Goal: Task Accomplishment & Management: Manage account settings

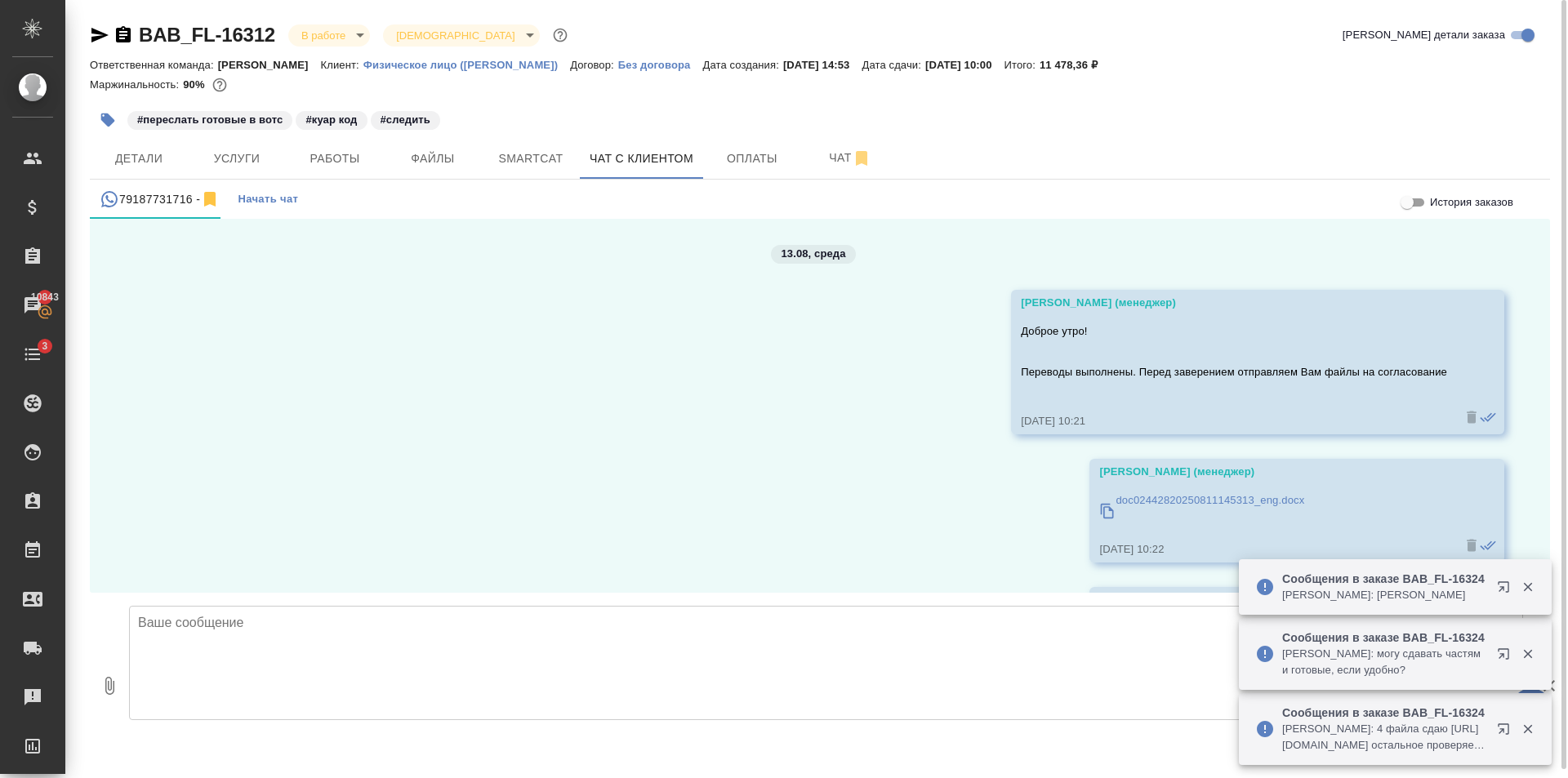
scroll to position [3198, 0]
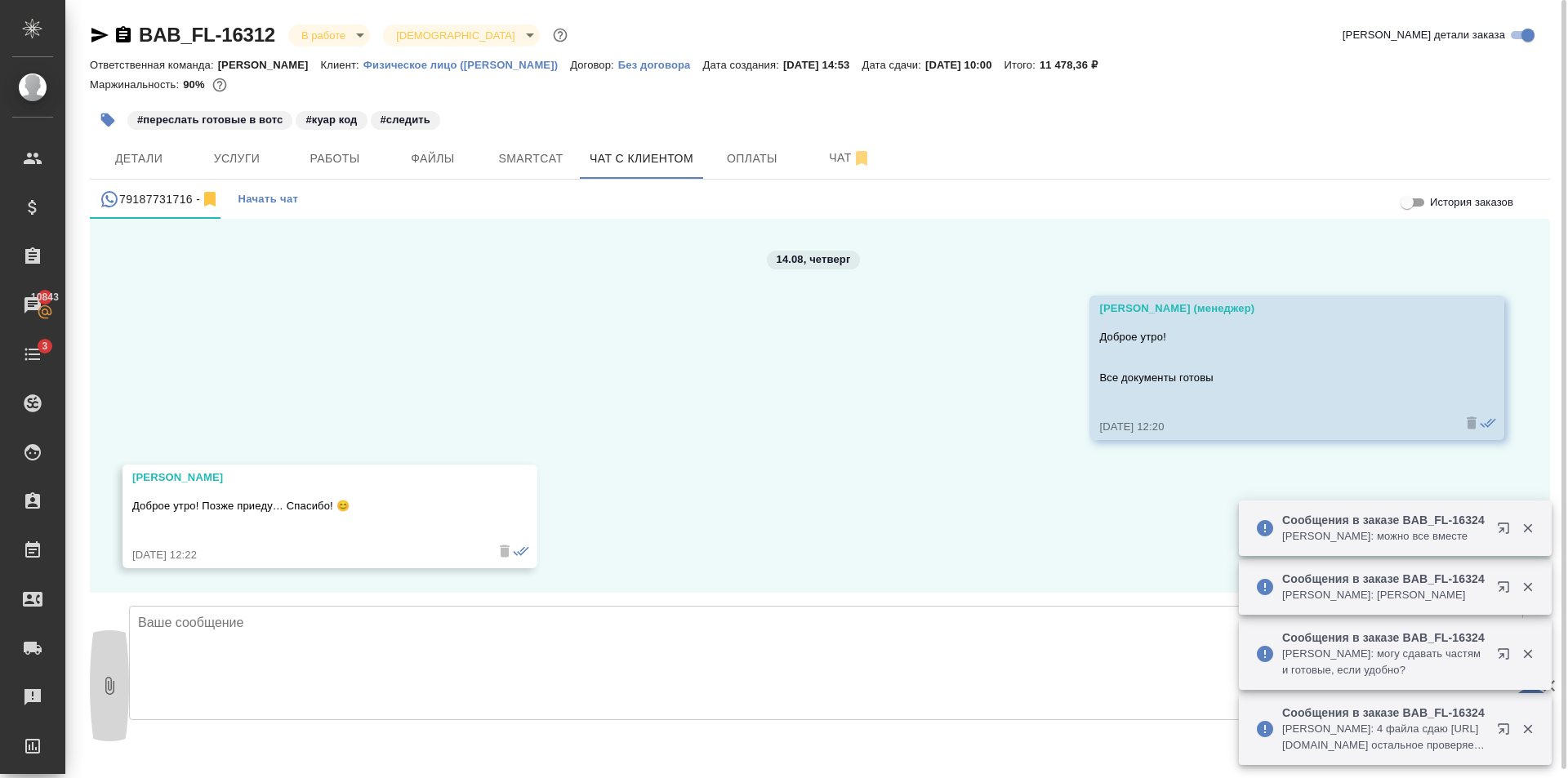
click at [107, 685] on icon "button" at bounding box center [109, 685] width 19 height 19
type input "C:\fakepath\doc02459020250814160722.pdf"
click at [1531, 583] on icon "button" at bounding box center [1527, 587] width 9 height 9
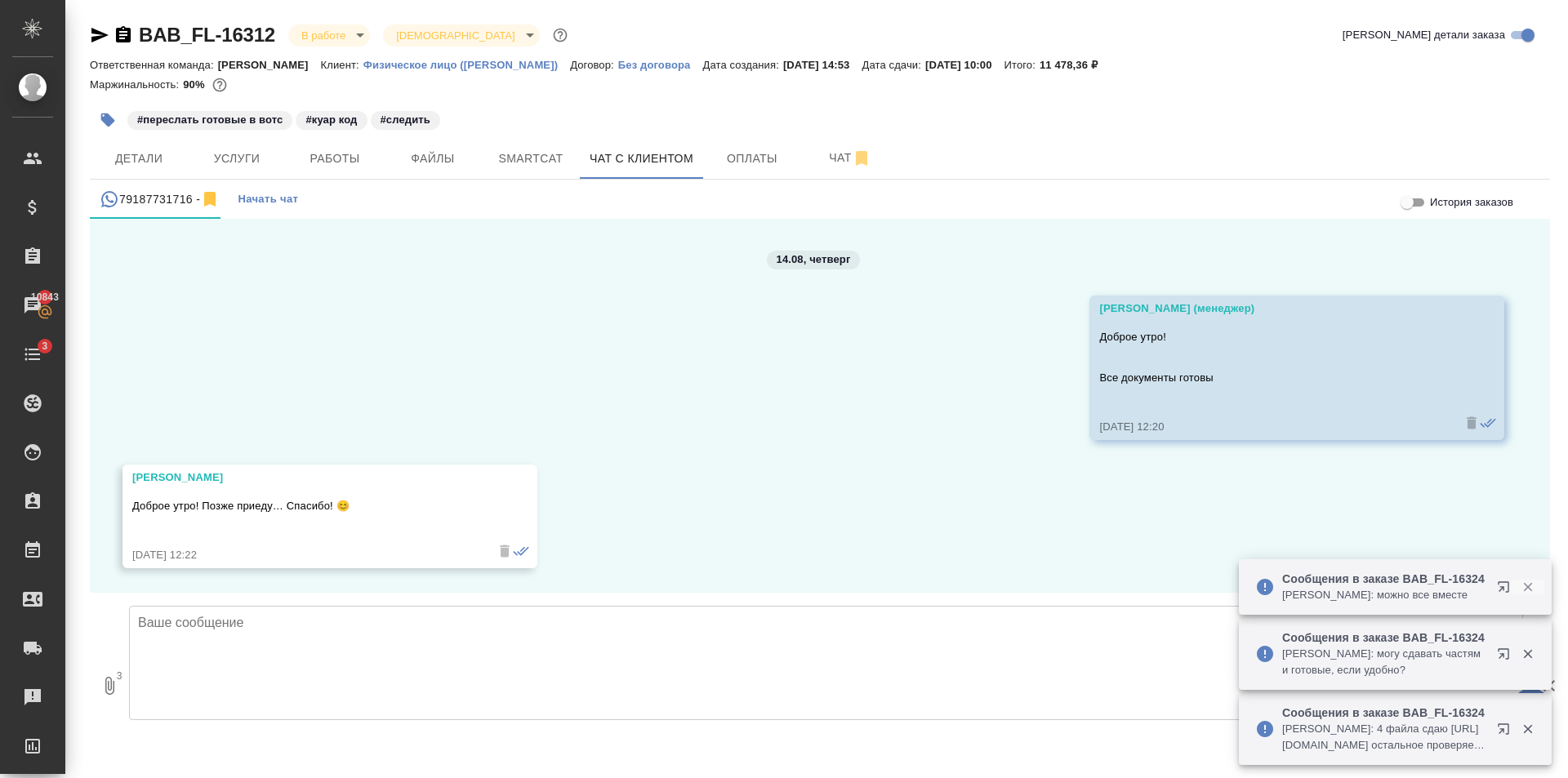
click at [1529, 583] on icon "button" at bounding box center [1527, 587] width 9 height 9
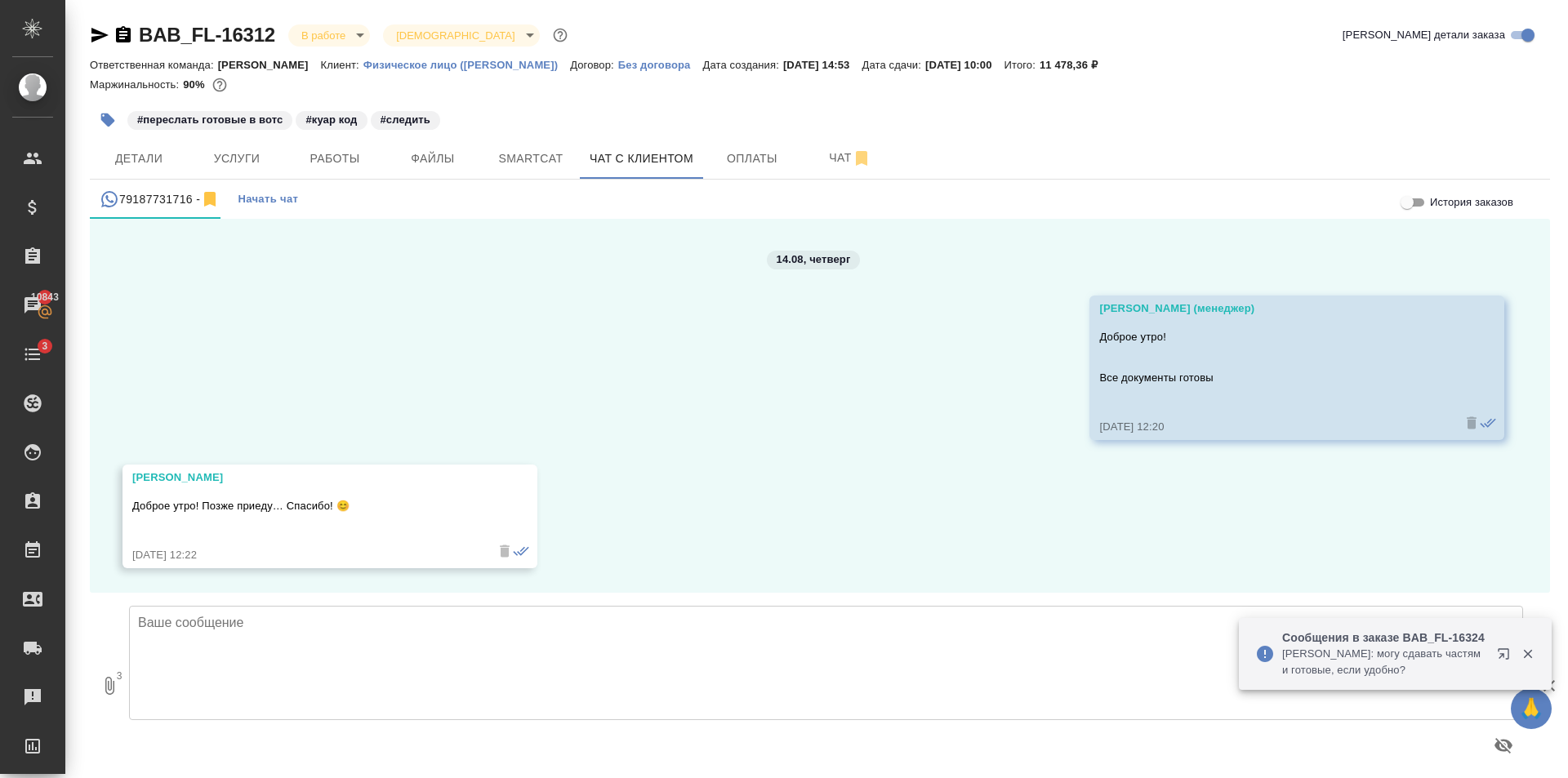
click at [1528, 652] on icon "button" at bounding box center [1527, 653] width 9 height 9
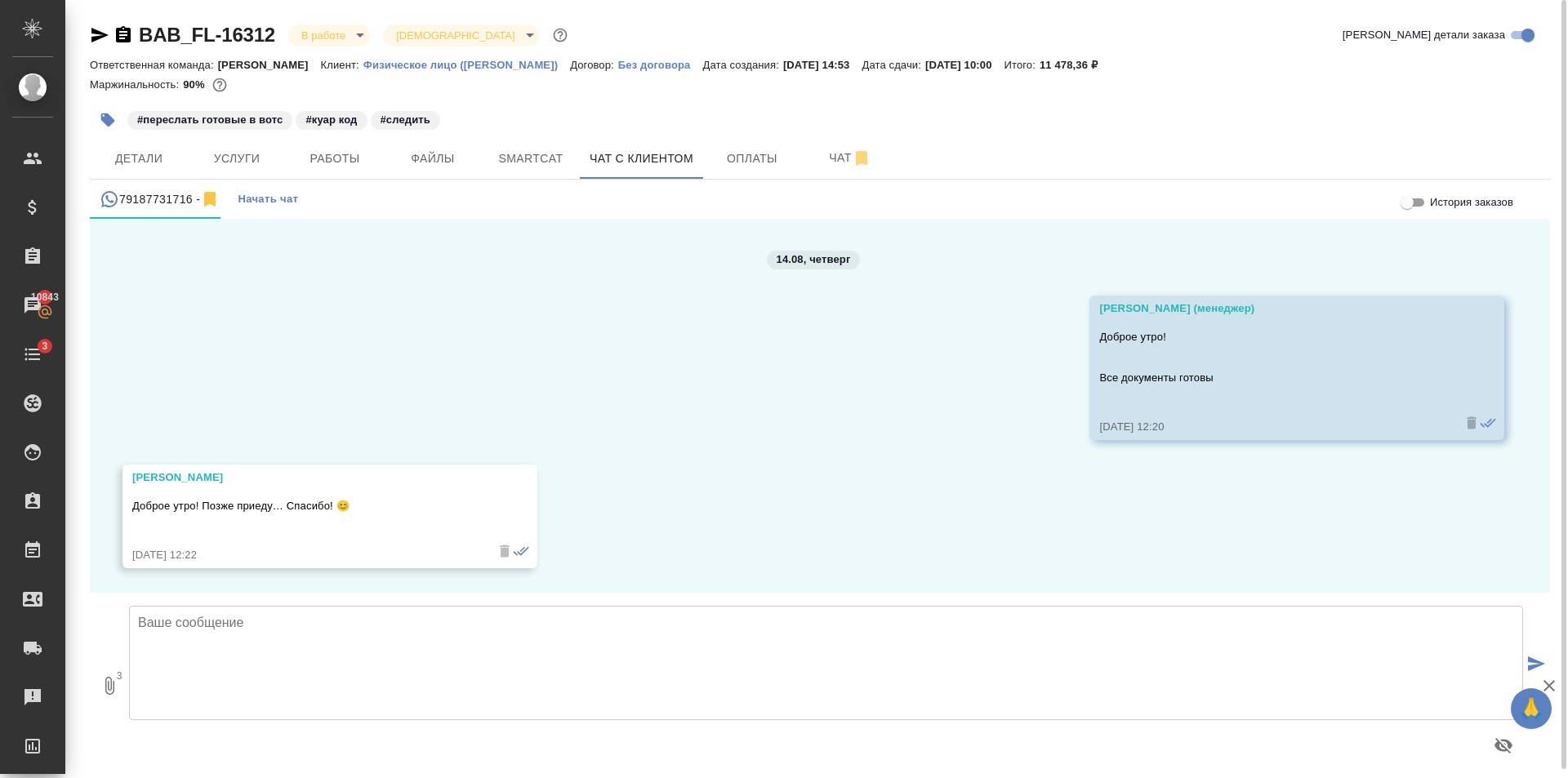
click at [1537, 662] on icon "submit" at bounding box center [1537, 663] width 18 height 15
click at [113, 693] on icon "button" at bounding box center [109, 685] width 9 height 18
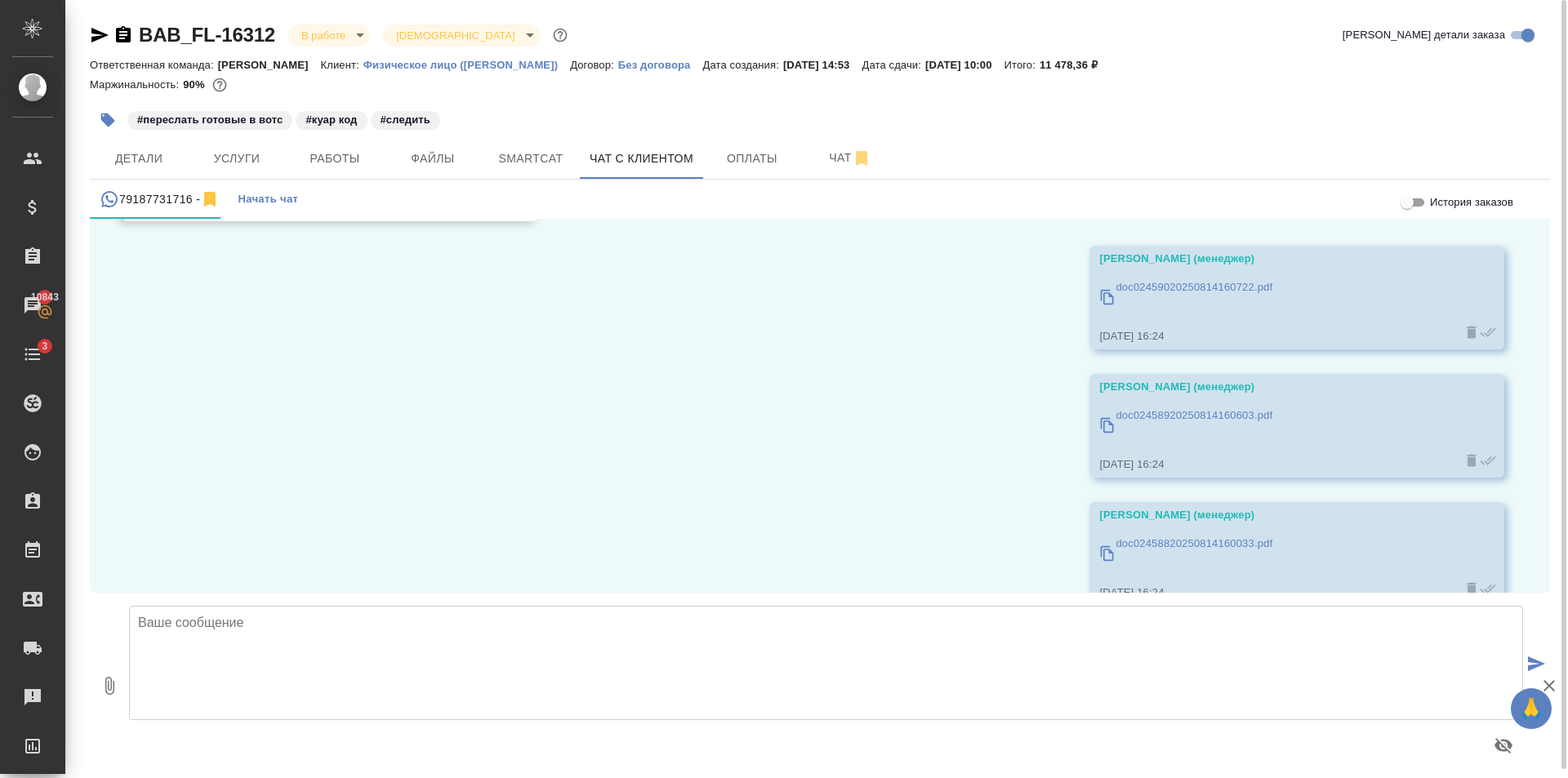
scroll to position [3582, 0]
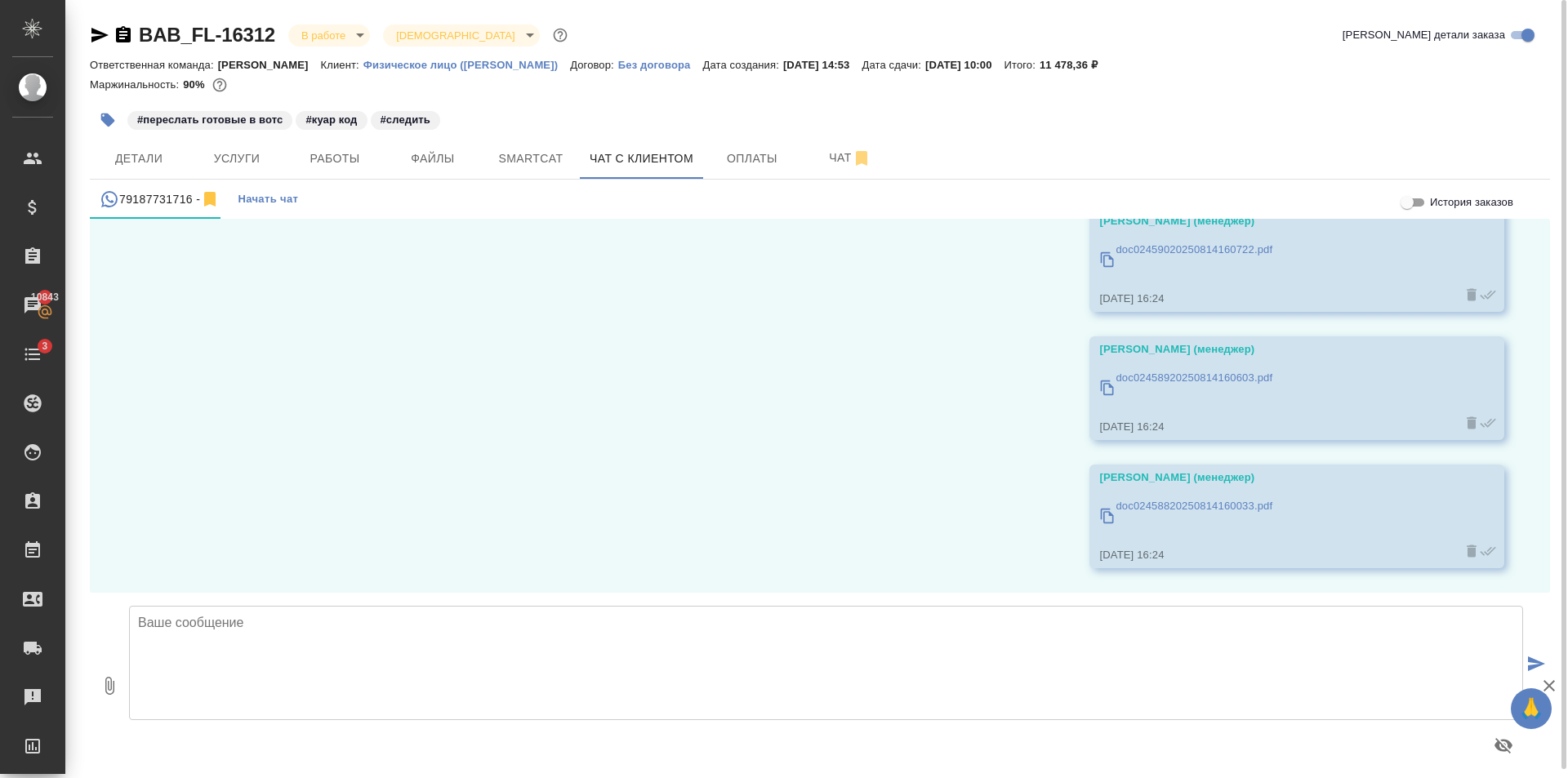
type input "C:\fakepath\doc02459420250814161524.pdf"
click at [1538, 657] on icon "submit" at bounding box center [1537, 663] width 18 height 15
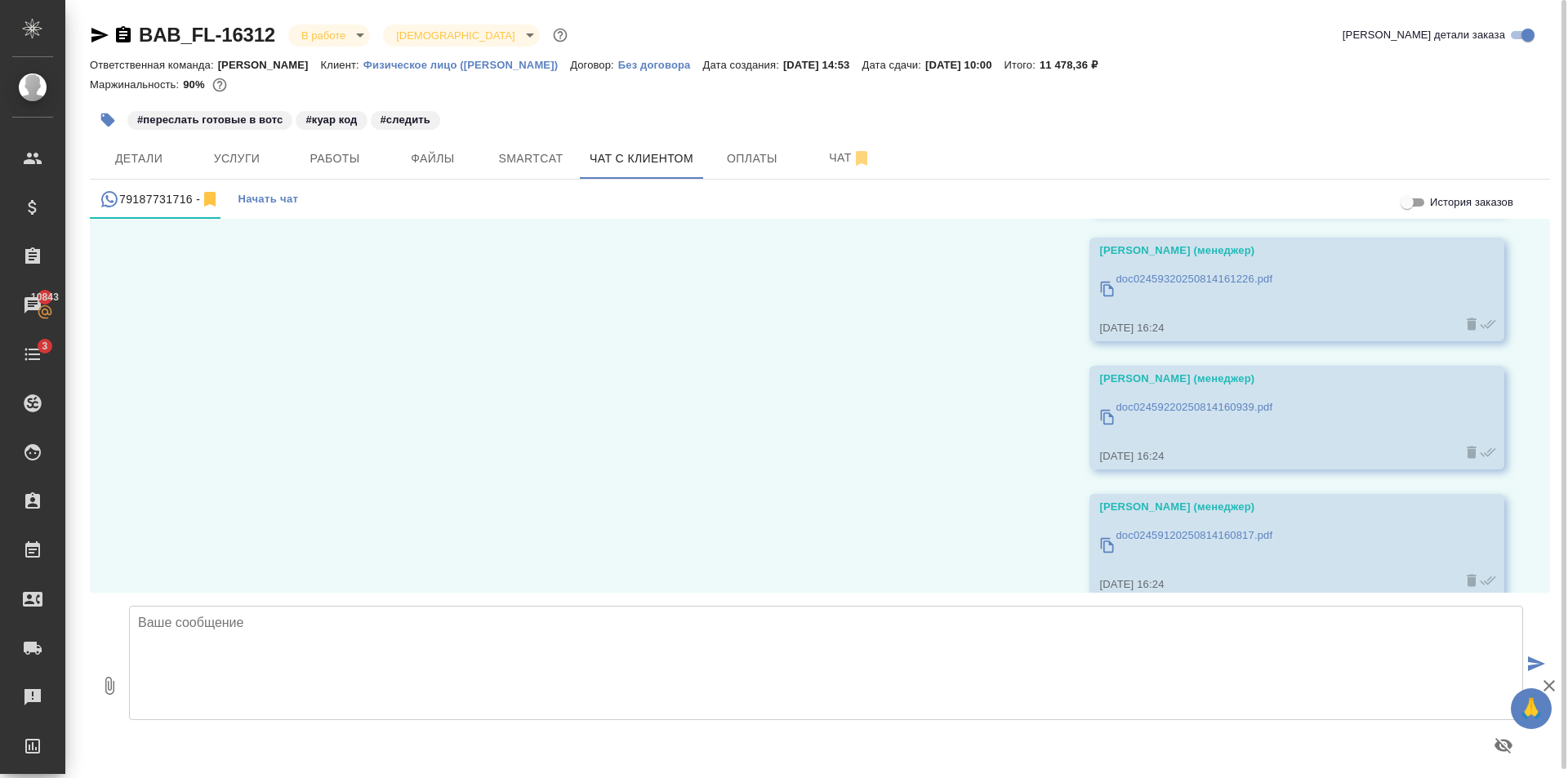
scroll to position [4095, 0]
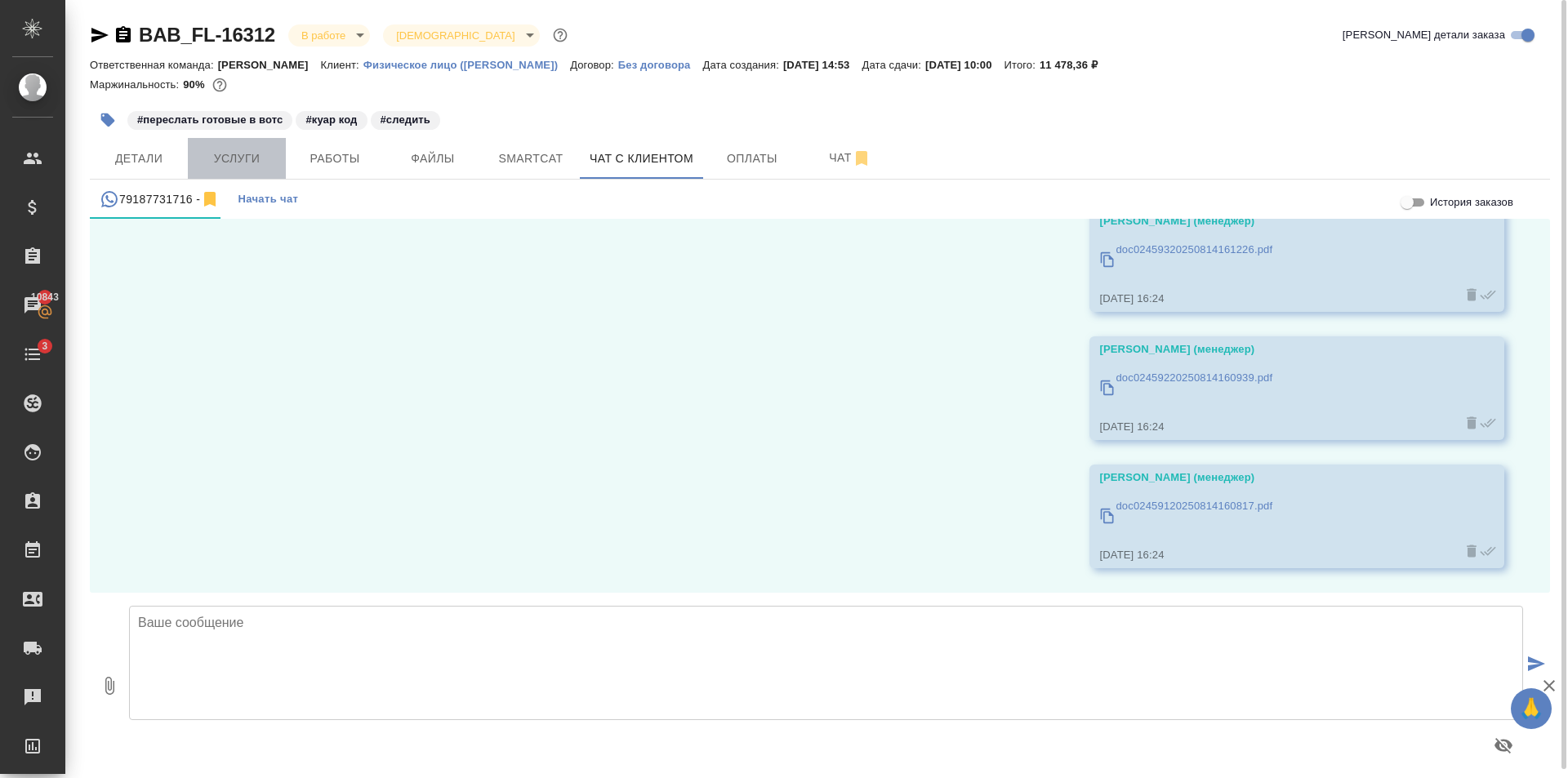
click at [260, 164] on span "Услуги" at bounding box center [237, 159] width 78 height 20
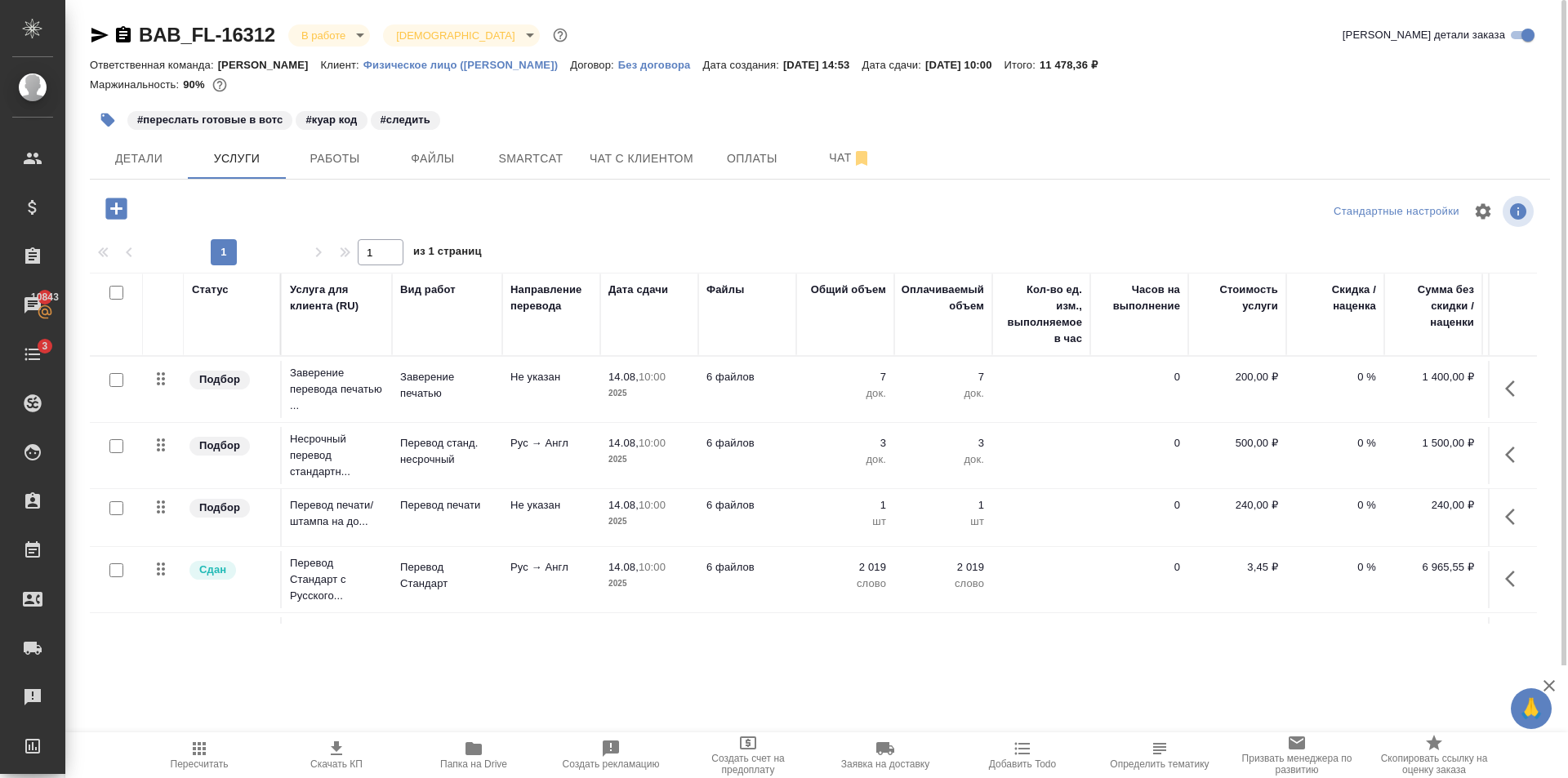
click at [1229, 101] on div at bounding box center [819, 99] width 1460 height 3
click at [340, 164] on span "Работы" at bounding box center [335, 159] width 78 height 20
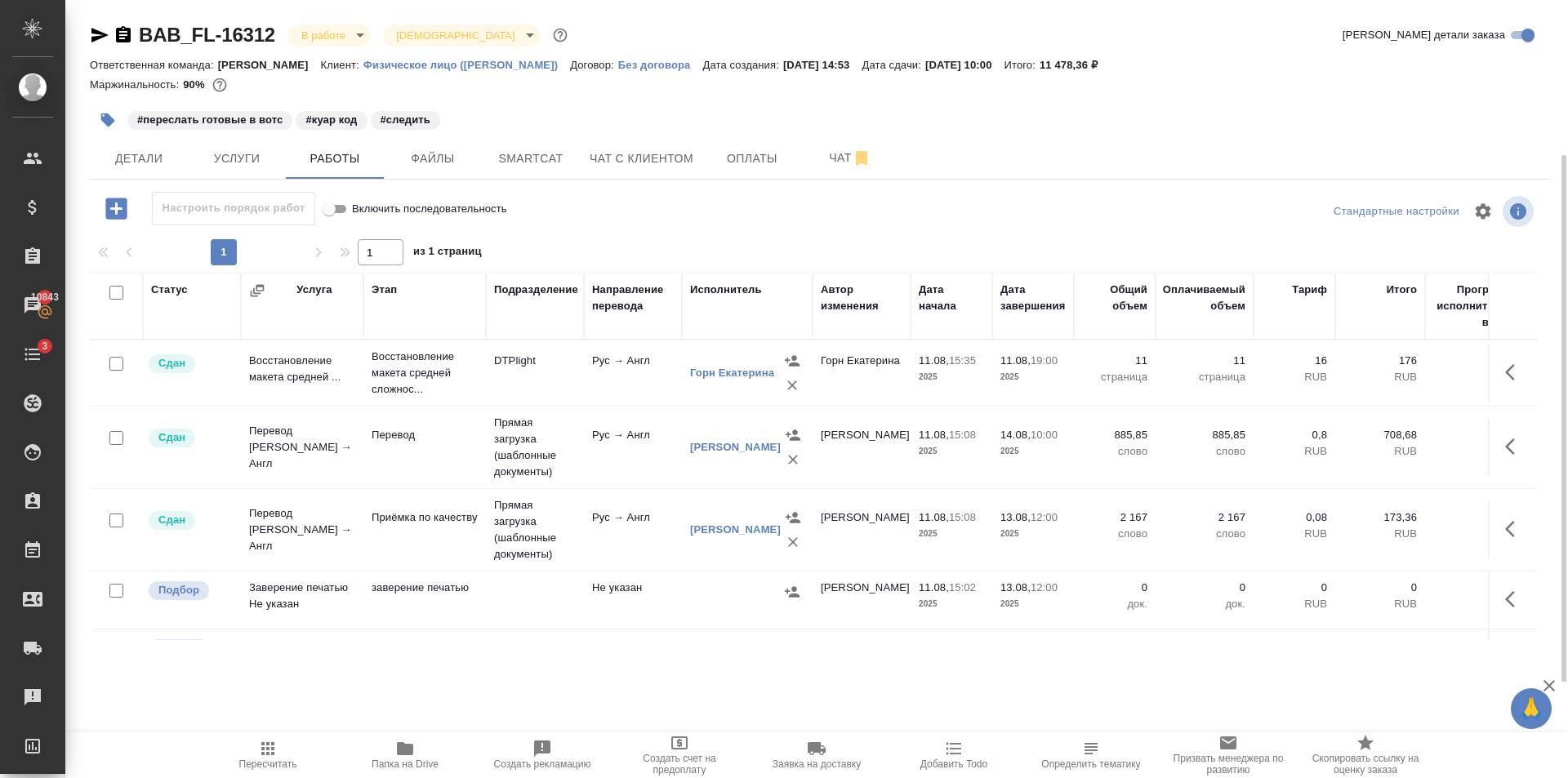
scroll to position [59, 0]
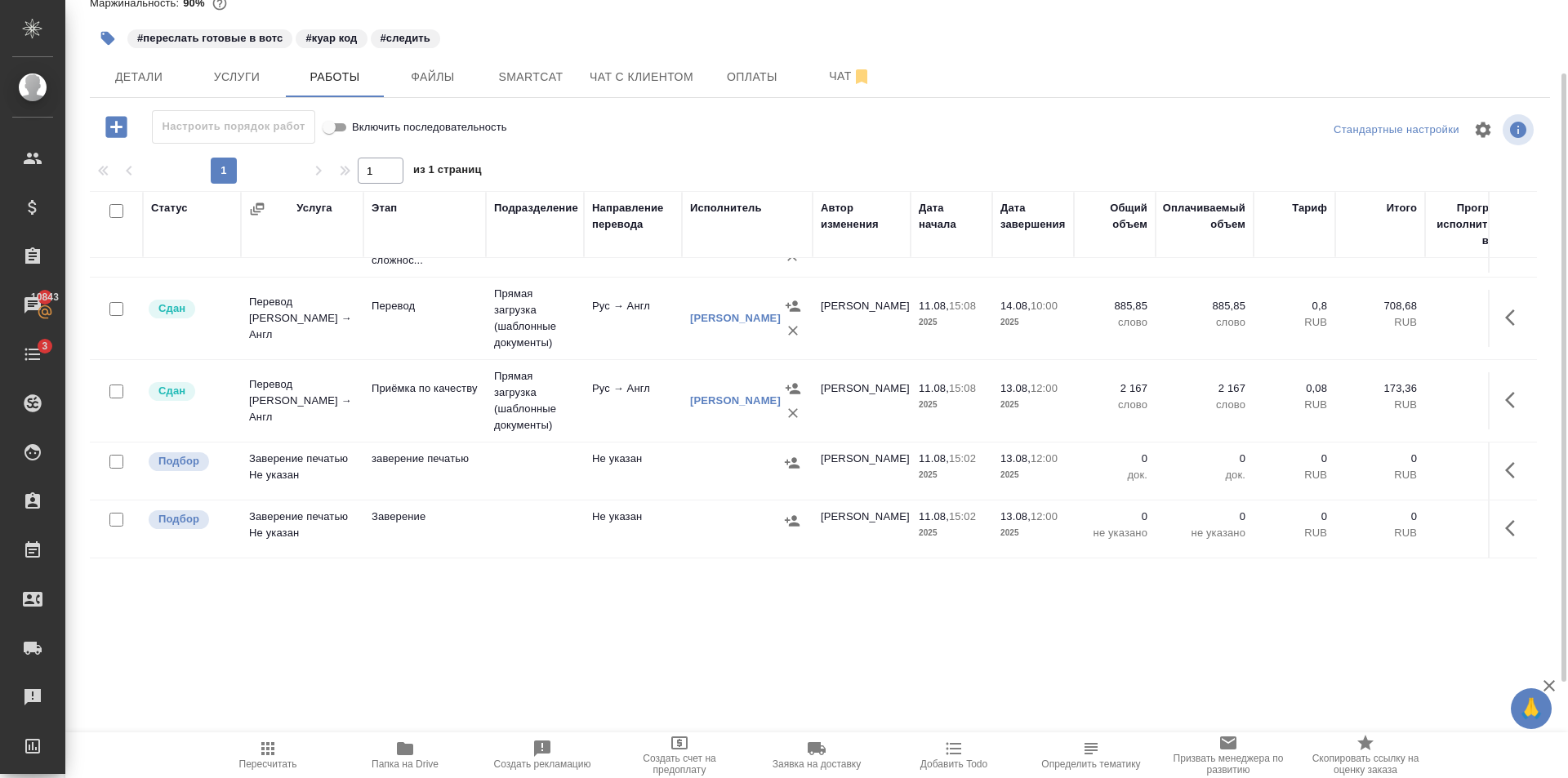
click at [117, 455] on input "checkbox" at bounding box center [116, 462] width 14 height 14
checkbox input "true"
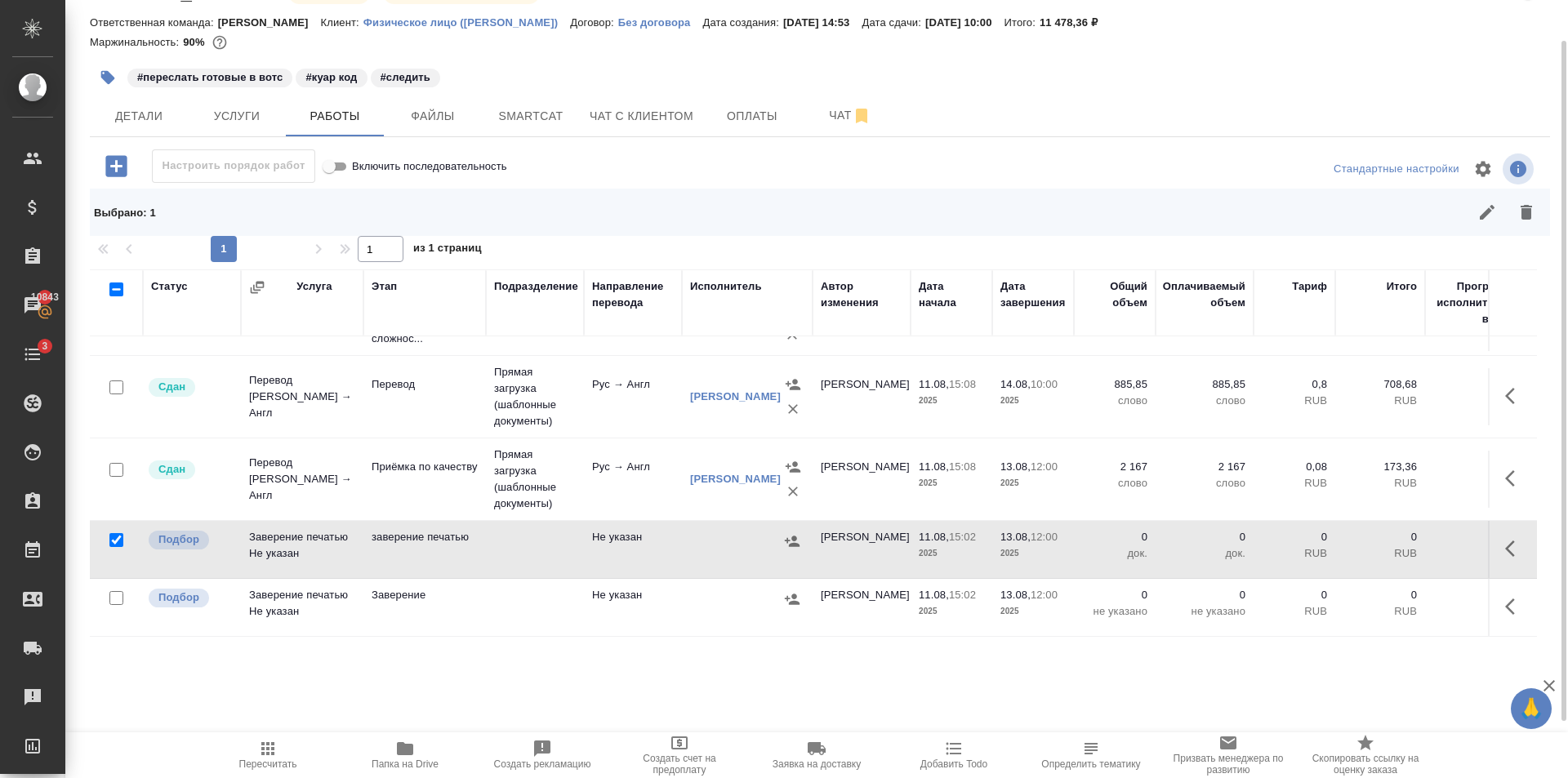
scroll to position [43, 0]
click at [118, 591] on input "checkbox" at bounding box center [116, 598] width 14 height 14
checkbox input "true"
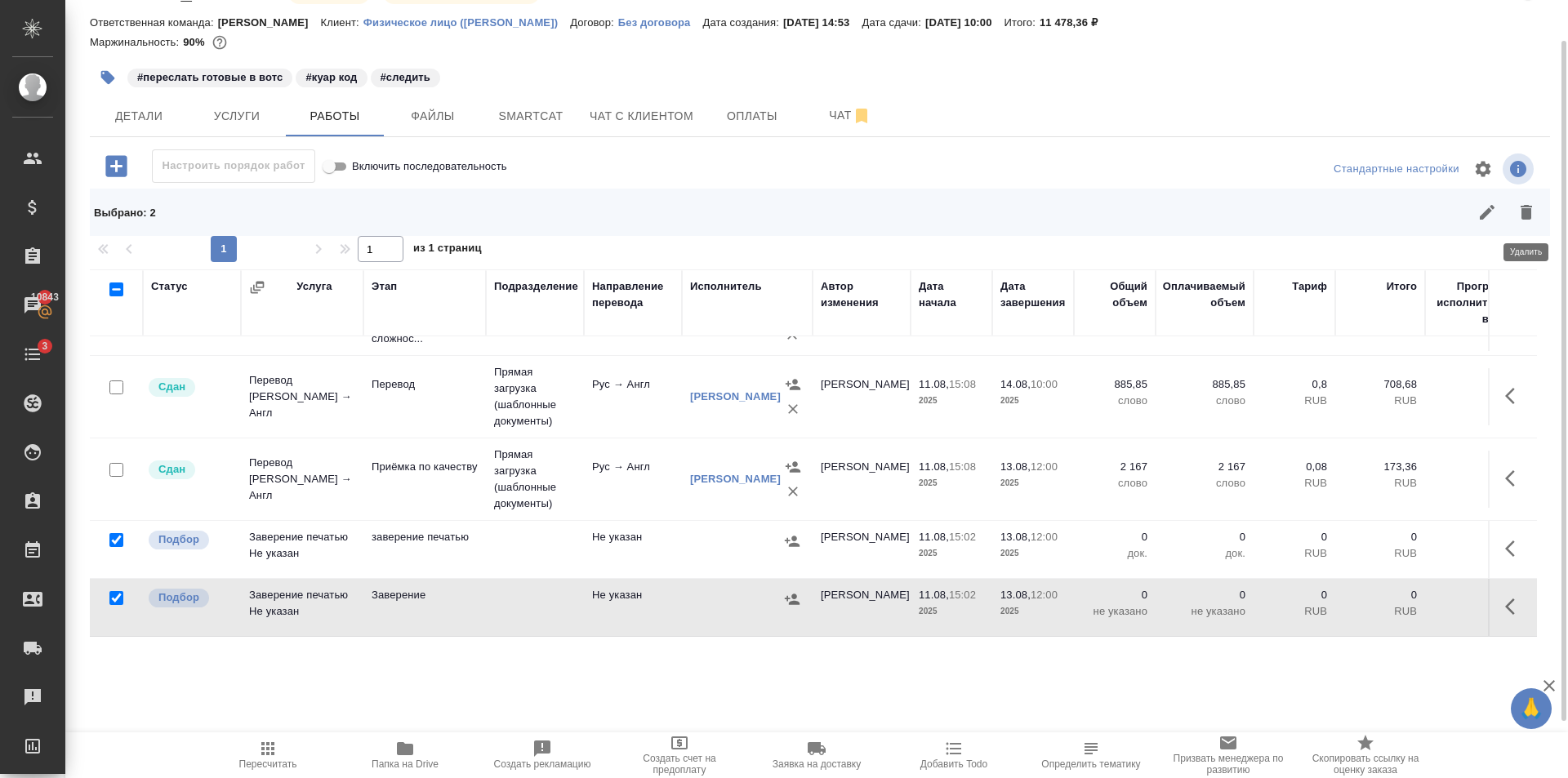
click at [1527, 219] on icon "button" at bounding box center [1526, 211] width 12 height 15
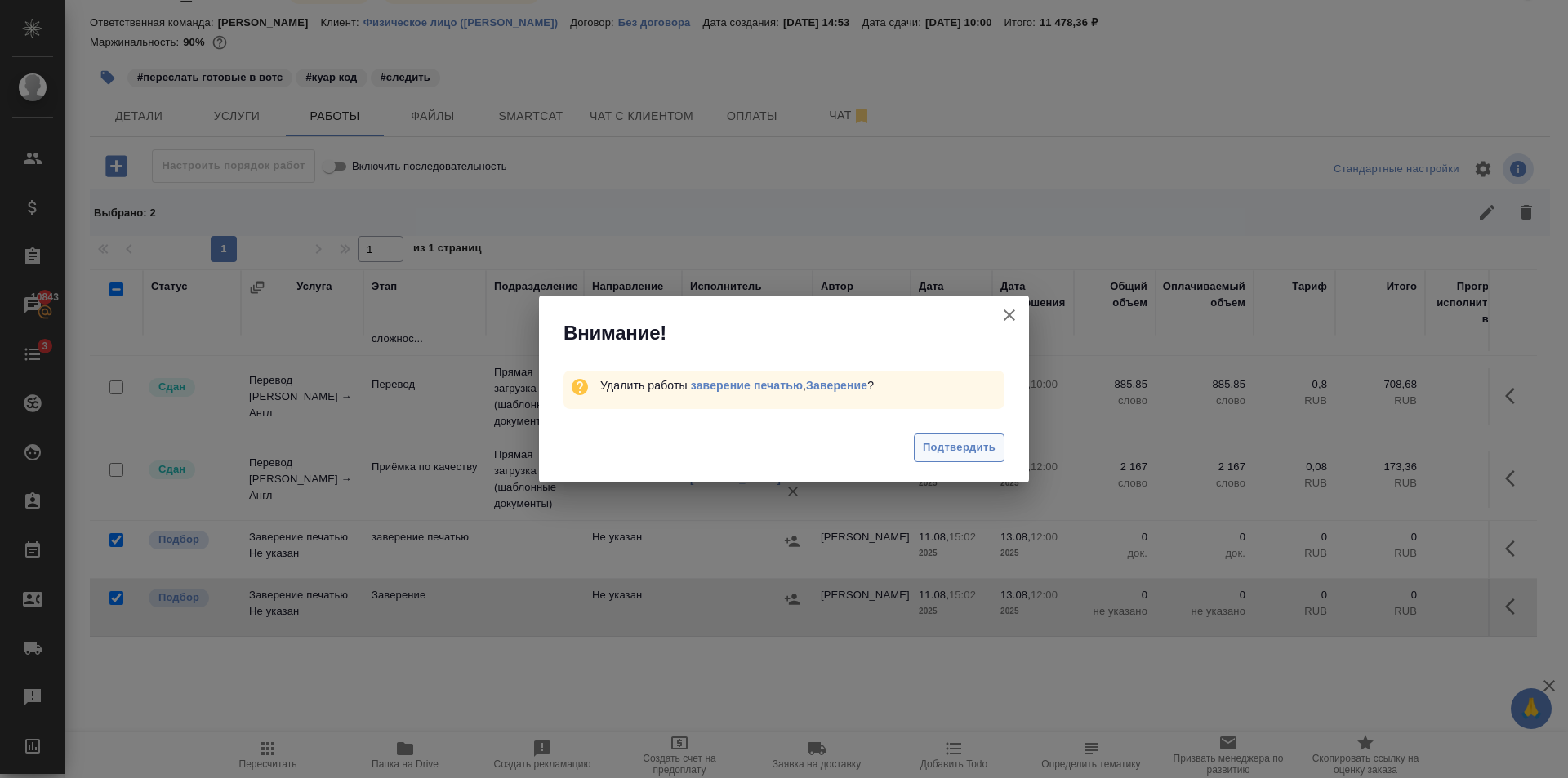
click at [925, 445] on span "Подтвердить" at bounding box center [958, 447] width 73 height 19
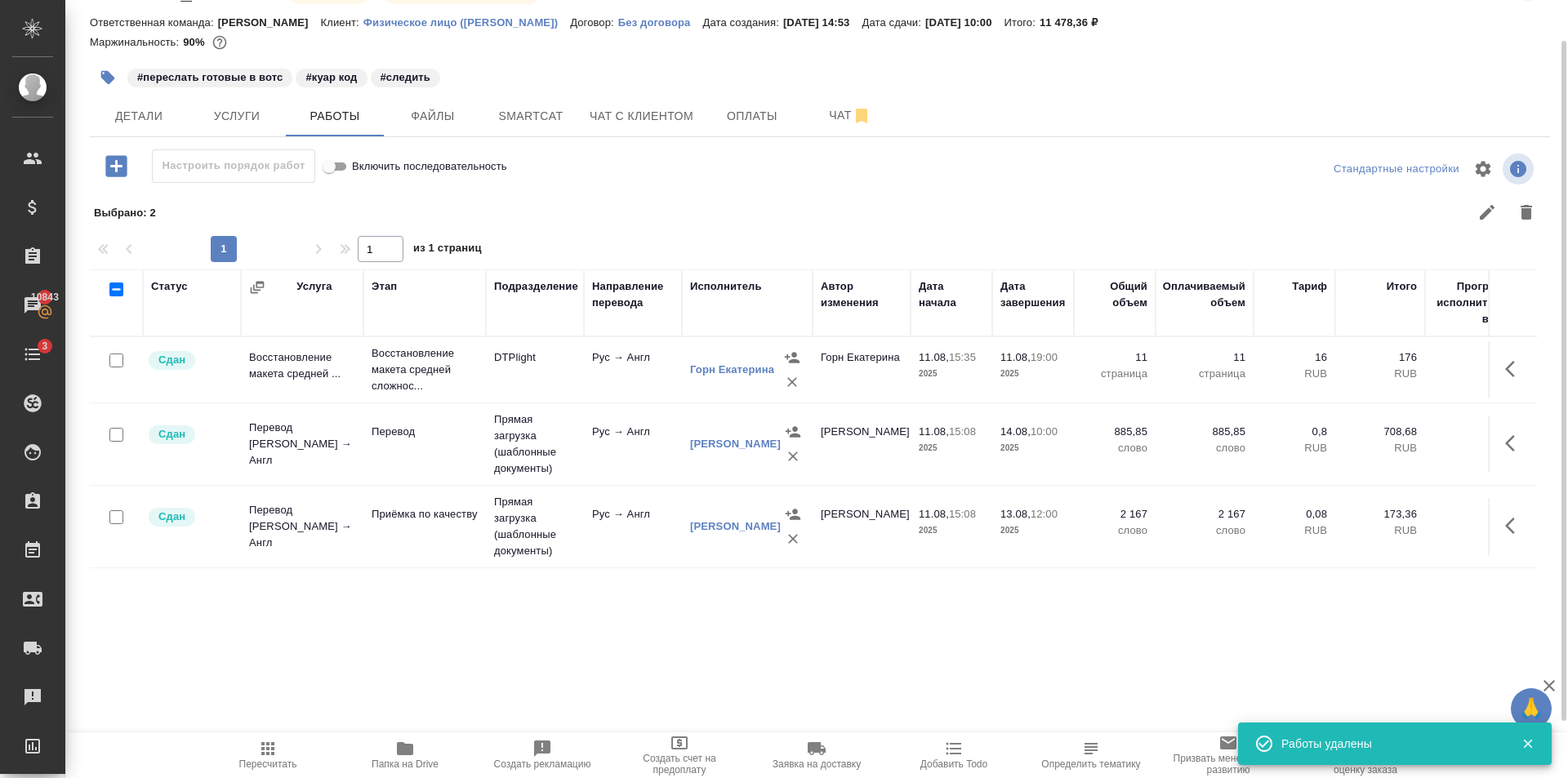
scroll to position [0, 0]
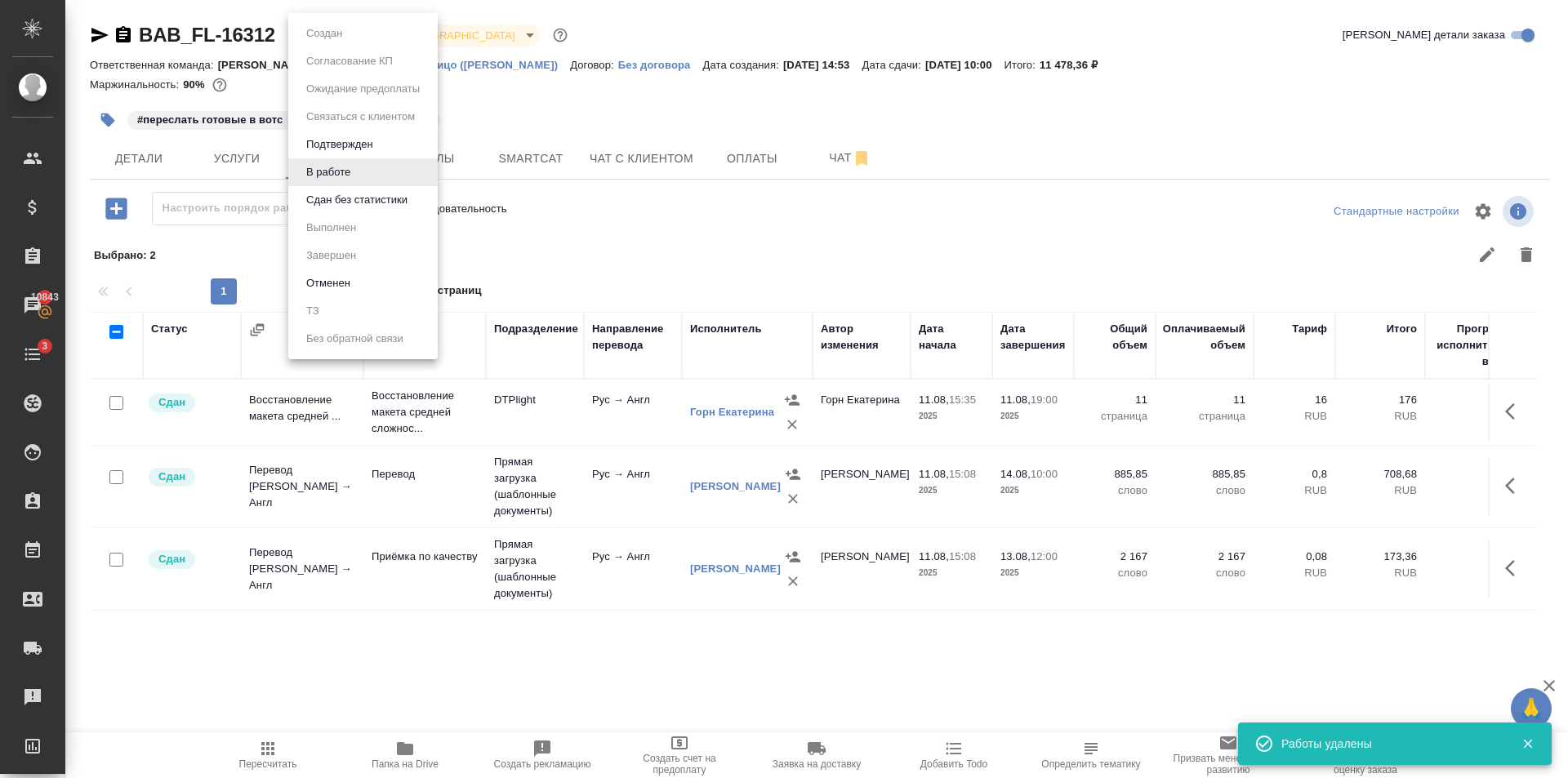
click at [327, 38] on body "🙏 .cls-1 fill:#fff; AWATERA [PERSON_NAME] Клиенты Спецификации Заказы 10843 Чат…" at bounding box center [784, 389] width 1568 height 778
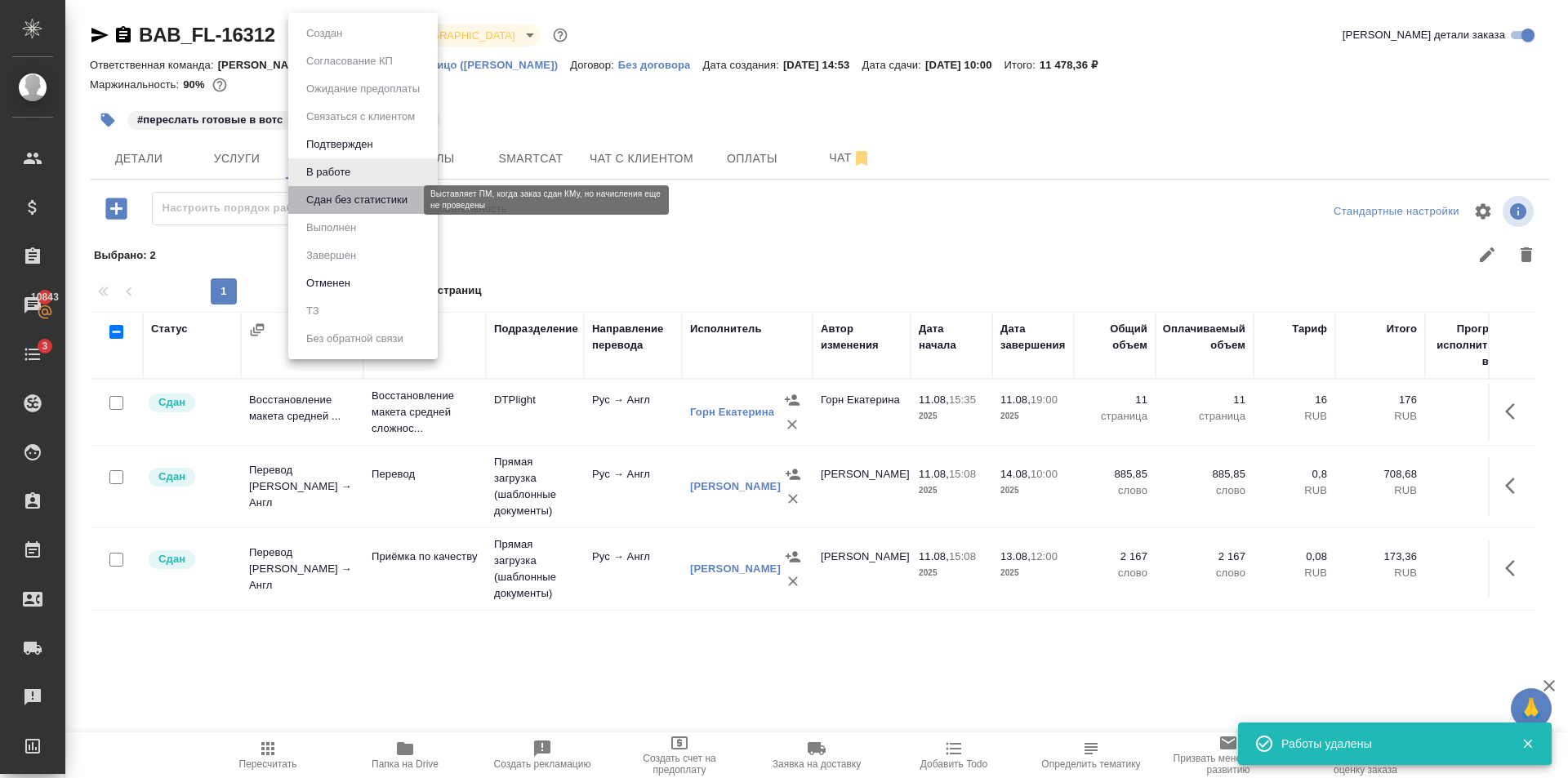
click at [382, 195] on button "Сдан без статистики" at bounding box center [356, 200] width 111 height 18
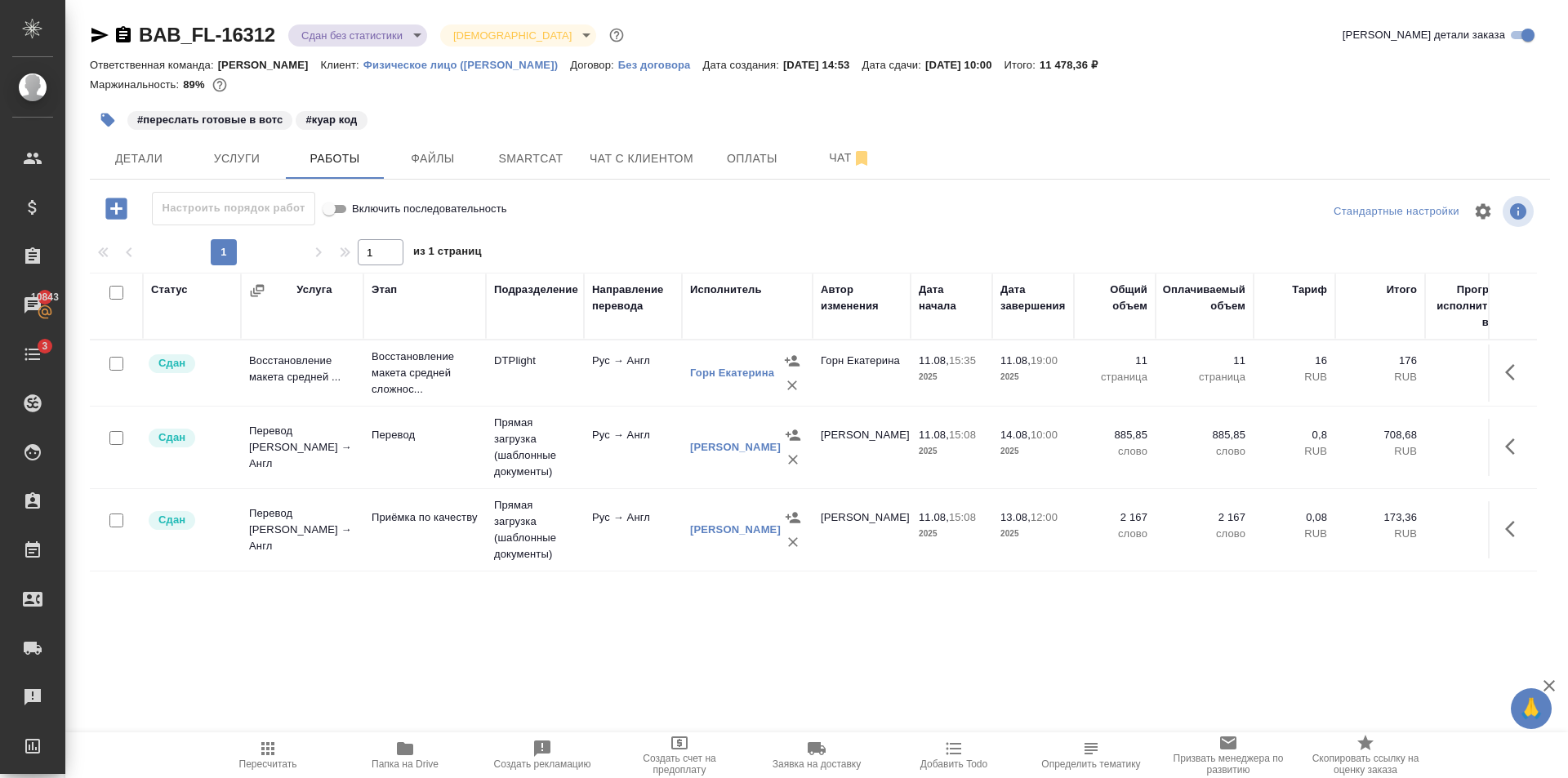
click at [348, 28] on body "🙏 .cls-1 fill:#fff; AWATERA [PERSON_NAME] Клиенты Спецификации Заказы 10843 Чат…" at bounding box center [784, 389] width 1568 height 778
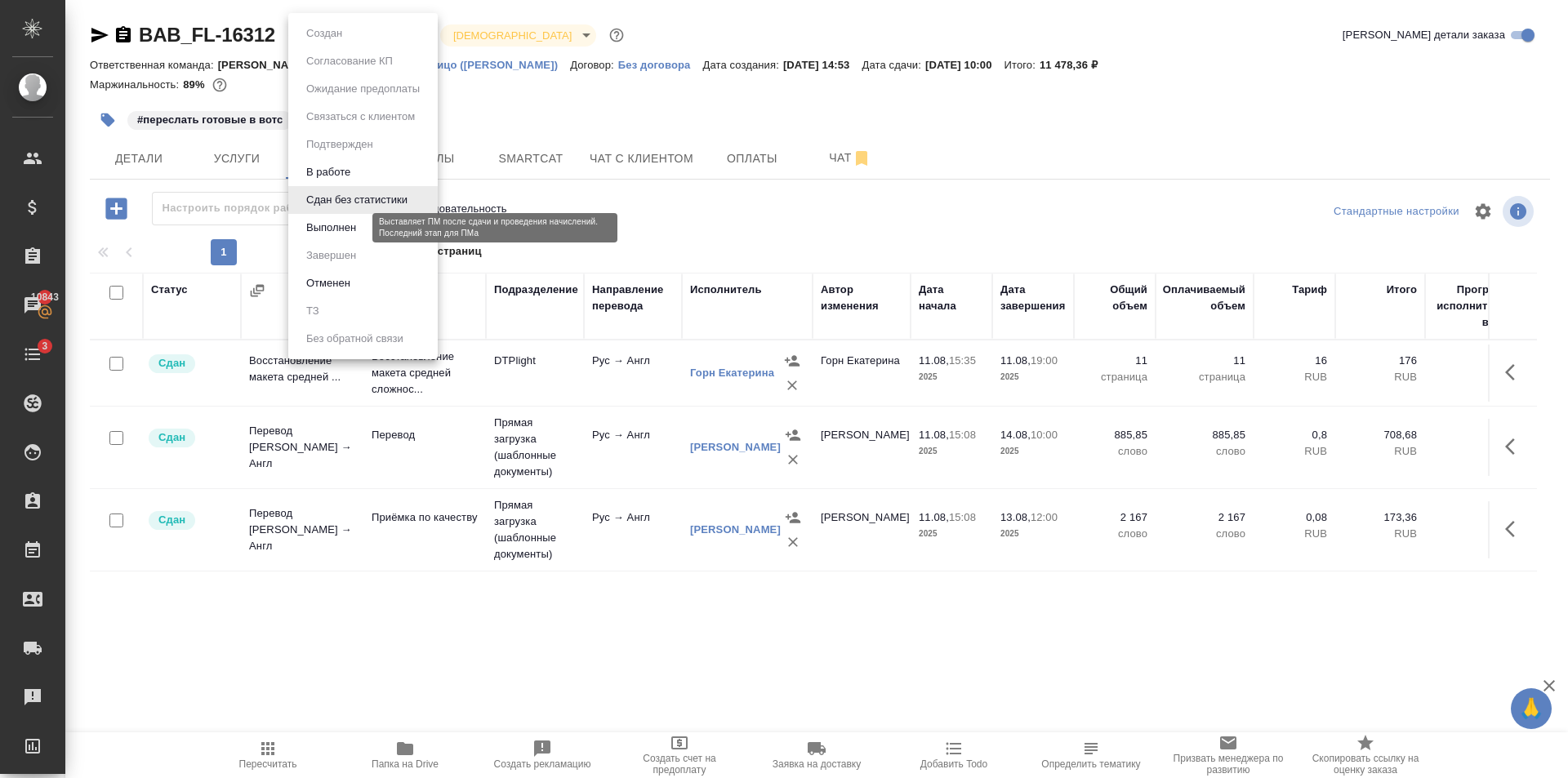
click at [352, 229] on button "Выполнен" at bounding box center [330, 228] width 59 height 18
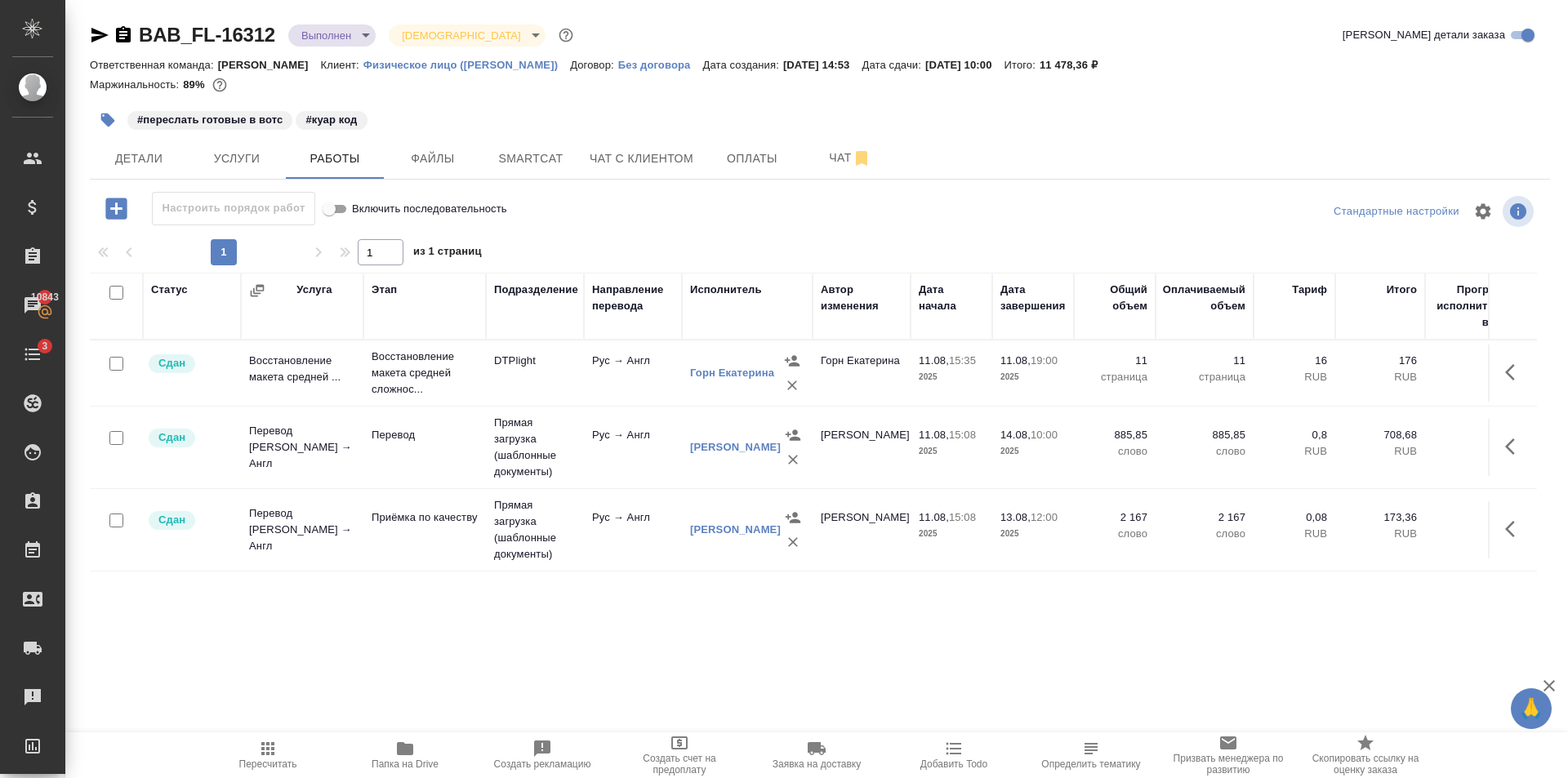
click at [345, 28] on body "🙏 .cls-1 fill:#fff; AWATERA [PERSON_NAME] Клиенты Спецификации Заказы 10843 Чат…" at bounding box center [784, 389] width 1568 height 778
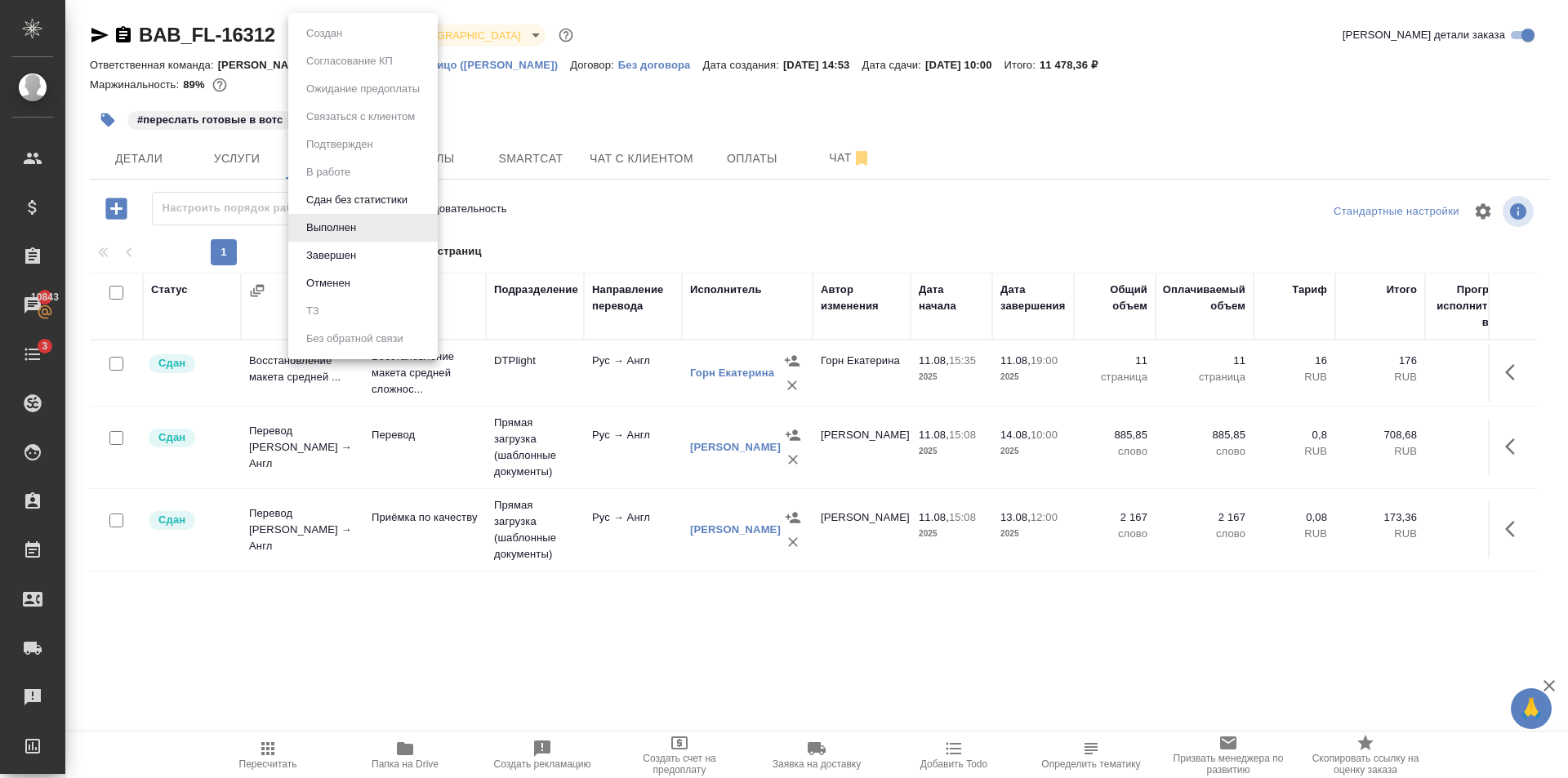
click at [372, 250] on li "Завершен" at bounding box center [362, 255] width 149 height 28
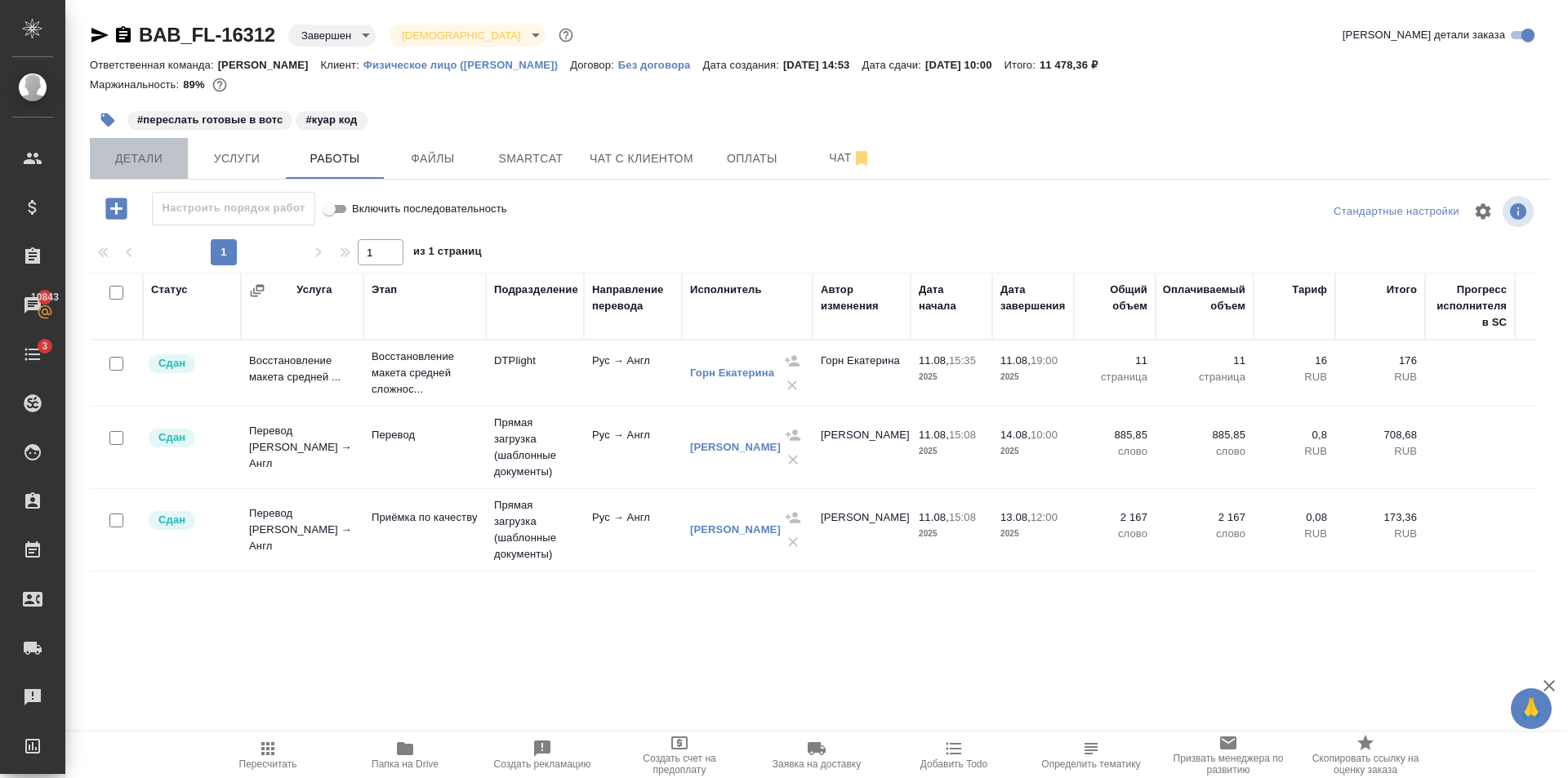
click at [130, 172] on button "Детали" at bounding box center [138, 159] width 98 height 41
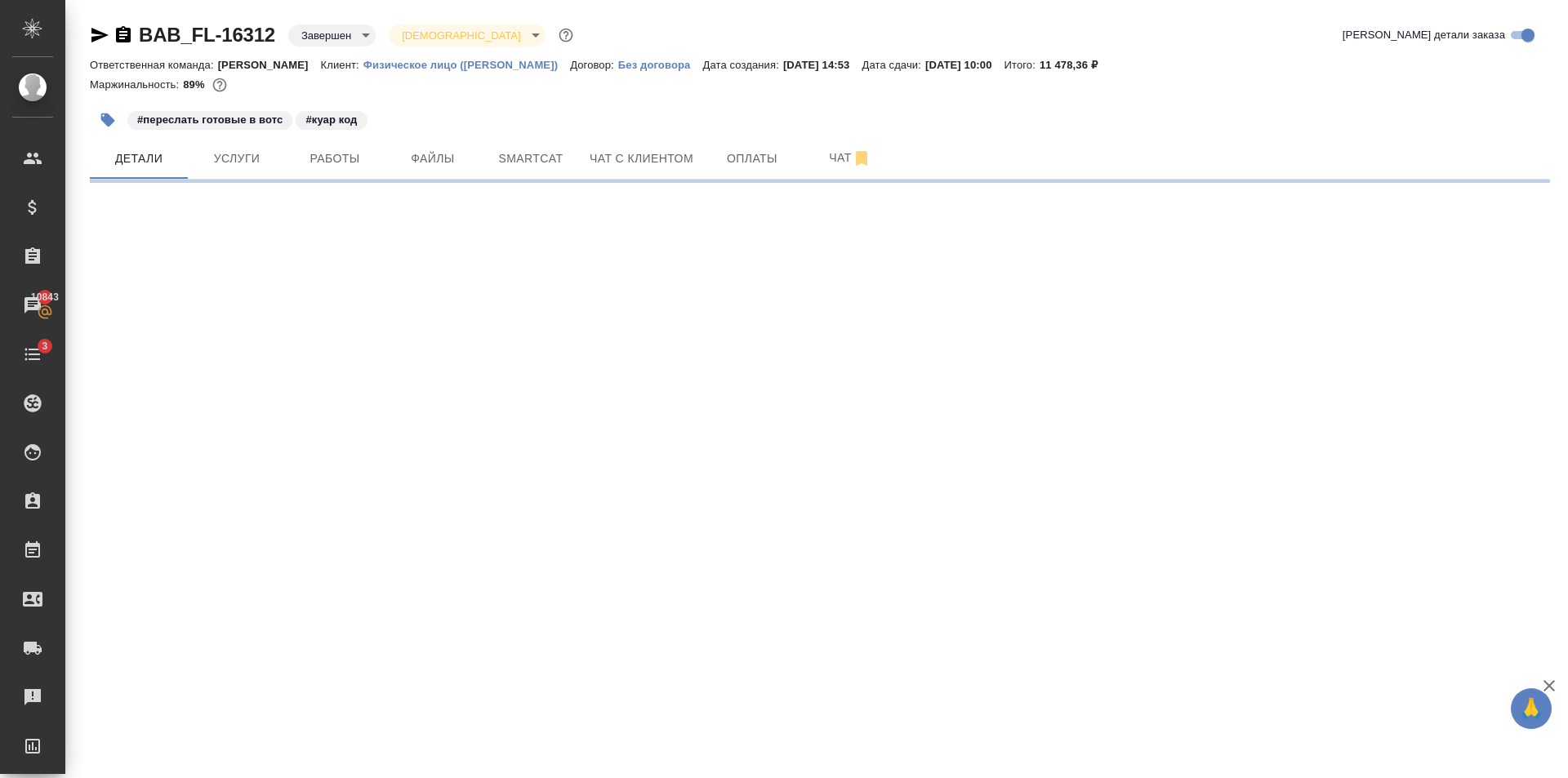
select select "RU"
